Goal: Check status: Check status

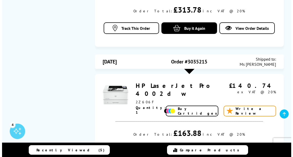
scroll to position [415, 0]
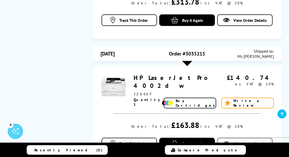
click at [240, 141] on span "View Order Details" at bounding box center [250, 143] width 33 height 5
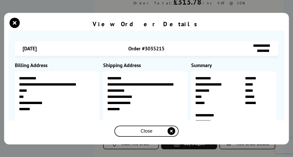
click at [168, 130] on icon "close modal" at bounding box center [172, 131] width 8 height 8
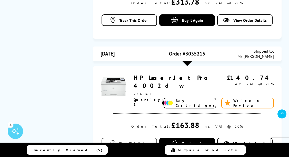
click at [132, 141] on span "Track This Order" at bounding box center [133, 143] width 29 height 5
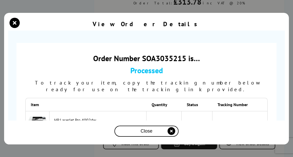
drag, startPoint x: 251, startPoint y: 116, endPoint x: 227, endPoint y: 116, distance: 24.4
click at [227, 116] on td "VS3606797" at bounding box center [240, 123] width 55 height 25
copy link "VS3606797"
click at [239, 121] on link "VS3606797" at bounding box center [240, 123] width 21 height 5
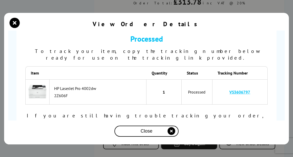
scroll to position [34, 0]
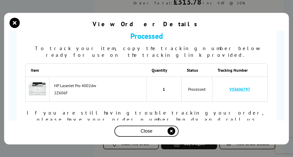
click at [252, 84] on td "VS3606797" at bounding box center [240, 89] width 55 height 25
click at [235, 87] on link "VS3606797" at bounding box center [240, 89] width 21 height 5
